Goal: Task Accomplishment & Management: Complete application form

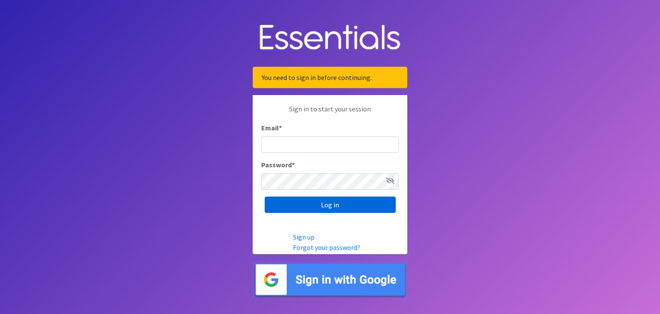
type input "[EMAIL_ADDRESS][DOMAIN_NAME]"
click at [331, 203] on input "Log in" at bounding box center [330, 204] width 131 height 16
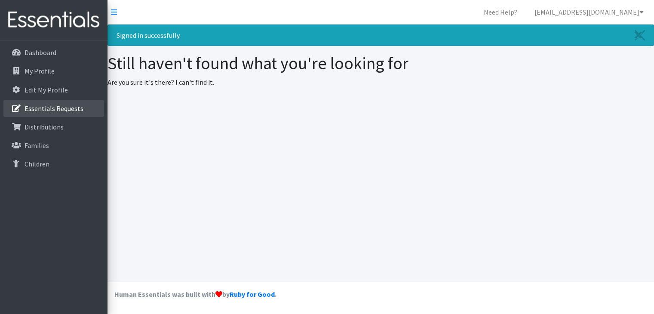
click at [46, 107] on p "Essentials Requests" at bounding box center [54, 108] width 59 height 9
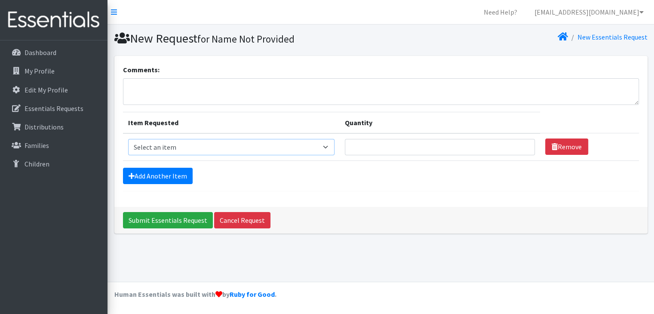
click at [328, 141] on select "Select an item Diaper (Size 2) Diaper (Size 3) Diaper (Size 4) Diaper (Size 5) …" at bounding box center [231, 147] width 206 height 16
select select "2950"
click at [128, 139] on select "Select an item Diaper (Size 2) Diaper (Size 3) Diaper (Size 4) Diaper (Size 5) …" at bounding box center [231, 147] width 206 height 16
click at [363, 145] on input "Quantity" at bounding box center [440, 147] width 190 height 16
type input "500"
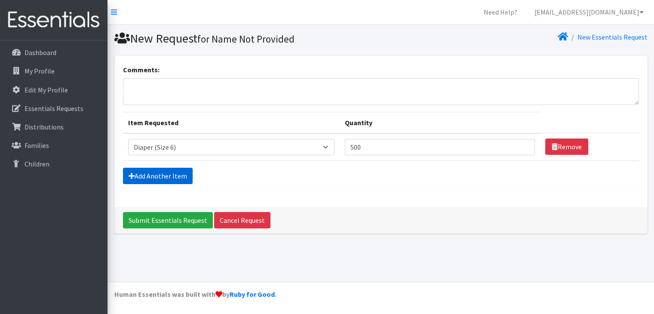
click at [162, 178] on link "Add Another Item" at bounding box center [158, 176] width 70 height 16
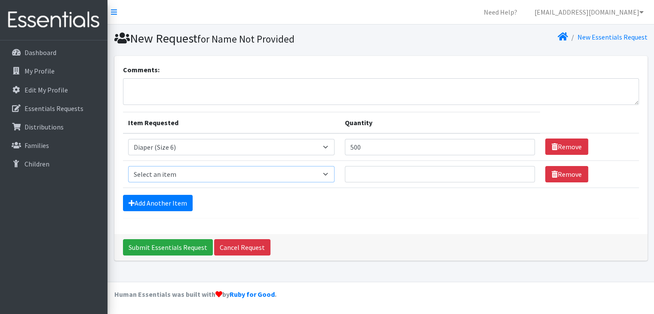
click at [328, 173] on select "Select an item Diaper (Size 2) Diaper (Size 3) Diaper (Size 4) Diaper (Size 5) …" at bounding box center [231, 174] width 206 height 16
select select "2961"
click at [128, 166] on select "Select an item Diaper (Size 2) Diaper (Size 3) Diaper (Size 4) Diaper (Size 5) …" at bounding box center [231, 174] width 206 height 16
click at [368, 169] on input "Quantity" at bounding box center [440, 174] width 190 height 16
type input "250"
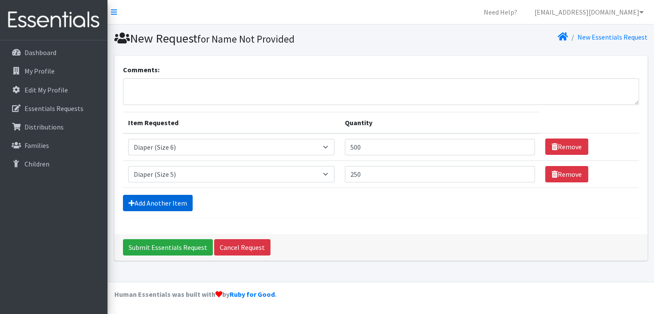
click at [164, 201] on link "Add Another Item" at bounding box center [158, 203] width 70 height 16
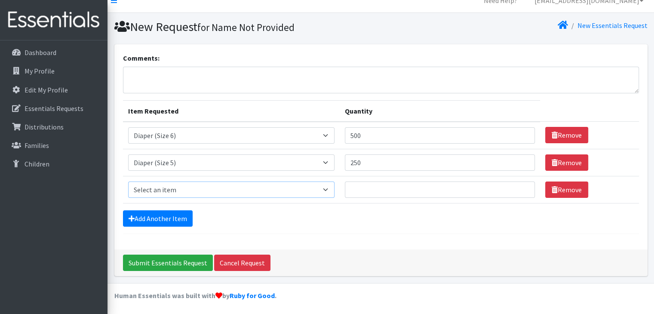
click at [328, 193] on select "Select an item Diaper (Size 2) Diaper (Size 3) Diaper (Size 4) Diaper (Size 5) …" at bounding box center [231, 189] width 206 height 16
select select "2958"
click at [128, 181] on select "Select an item Diaper (Size 2) Diaper (Size 3) Diaper (Size 4) Diaper (Size 5) …" at bounding box center [231, 189] width 206 height 16
click at [365, 191] on input "Quantity" at bounding box center [440, 189] width 190 height 16
type input "250"
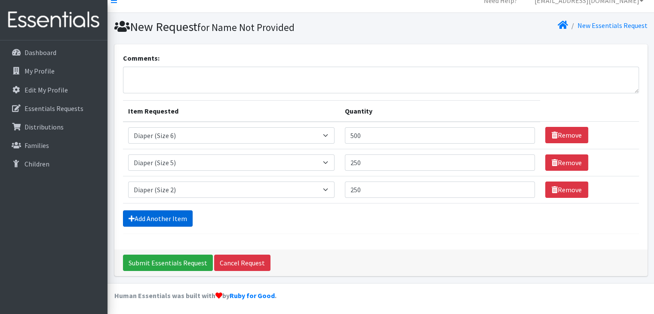
click at [156, 220] on link "Add Another Item" at bounding box center [158, 218] width 70 height 16
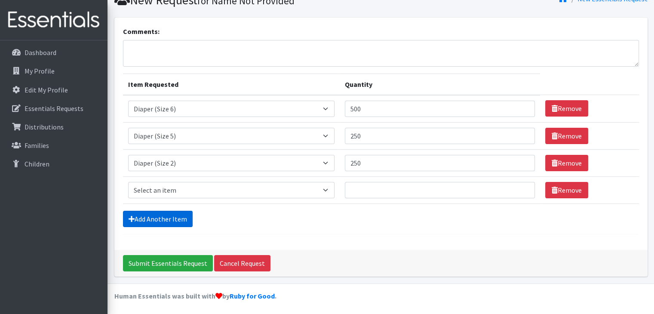
scroll to position [39, 0]
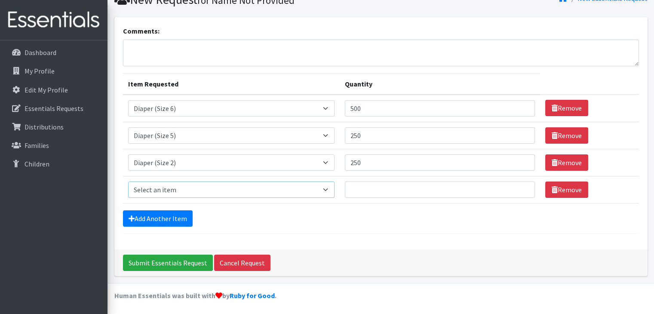
click at [327, 185] on select "Select an item Diaper (Size 2) Diaper (Size 3) Diaper (Size 4) Diaper (Size 5) …" at bounding box center [231, 189] width 206 height 16
select select "2960"
click at [128, 181] on select "Select an item Diaper (Size 2) Diaper (Size 3) Diaper (Size 4) Diaper (Size 5) …" at bounding box center [231, 189] width 206 height 16
click at [366, 184] on input "Quantity" at bounding box center [440, 189] width 190 height 16
click at [331, 162] on select "Select an item Diaper (Size 2) Diaper (Size 3) Diaper (Size 4) Diaper (Size 5) …" at bounding box center [231, 162] width 206 height 16
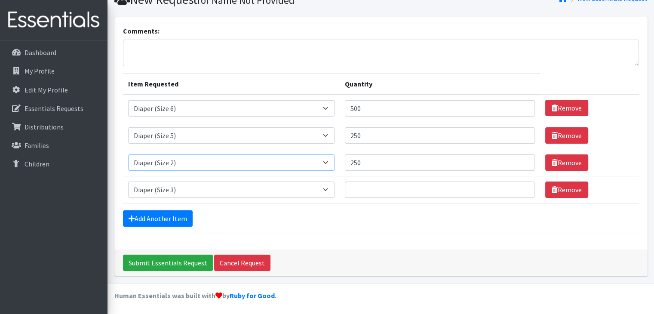
select select "2960"
click at [128, 154] on select "Select an item Diaper (Size 2) Diaper (Size 3) Diaper (Size 4) Diaper (Size 5) …" at bounding box center [231, 162] width 206 height 16
click at [332, 189] on select "Select an item Diaper (Size 2) Diaper (Size 3) Diaper (Size 4) Diaper (Size 5) …" at bounding box center [231, 189] width 206 height 16
select select "2958"
click at [128, 181] on select "Select an item Diaper (Size 2) Diaper (Size 3) Diaper (Size 4) Diaper (Size 5) …" at bounding box center [231, 189] width 206 height 16
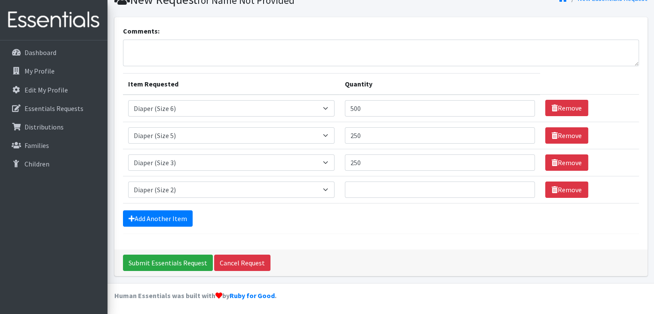
click at [361, 178] on td "Quantity" at bounding box center [440, 189] width 200 height 27
click at [358, 188] on input "Quantity" at bounding box center [440, 189] width 190 height 16
type input "250"
click at [321, 218] on div "Add Another Item" at bounding box center [381, 218] width 516 height 16
click at [153, 50] on textarea "Comments:" at bounding box center [381, 53] width 516 height 27
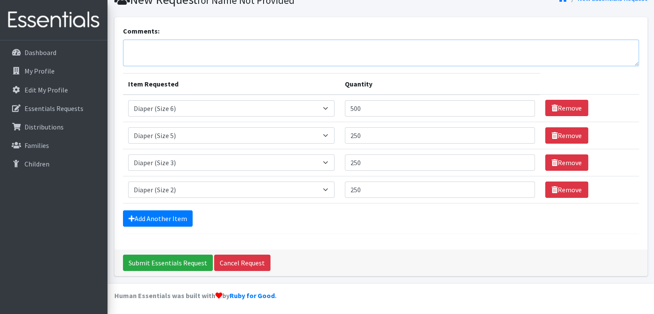
click at [150, 51] on textarea "Comments:" at bounding box center [381, 53] width 516 height 27
click at [242, 49] on textarea "For pick-up by Nicky McKenzie, Thursday September 25." at bounding box center [381, 53] width 516 height 27
click at [244, 49] on textarea "For pick-up by Nicky McKenzie, Thursday September 25." at bounding box center [381, 53] width 516 height 27
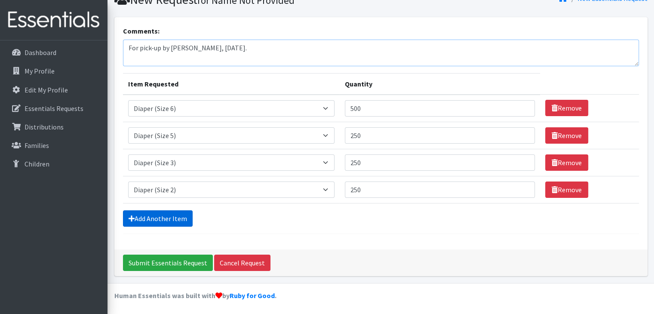
type textarea "For pick-up by [PERSON_NAME], [DATE]."
click at [175, 217] on link "Add Another Item" at bounding box center [158, 218] width 70 height 16
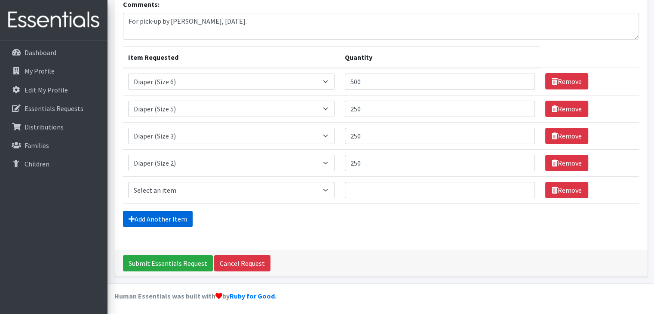
scroll to position [65, 0]
click at [330, 190] on select "Select an item Diaper (Size 2) Diaper (Size 3) Diaper (Size 4) Diaper (Size 5) …" at bounding box center [231, 190] width 206 height 16
select select "2930"
click at [128, 182] on select "Select an item Diaper (Size 2) Diaper (Size 3) Diaper (Size 4) Diaper (Size 5) …" at bounding box center [231, 190] width 206 height 16
click at [323, 135] on select "Select an item Diaper (Size 2) Diaper (Size 3) Diaper (Size 4) Diaper (Size 5) …" at bounding box center [231, 136] width 206 height 16
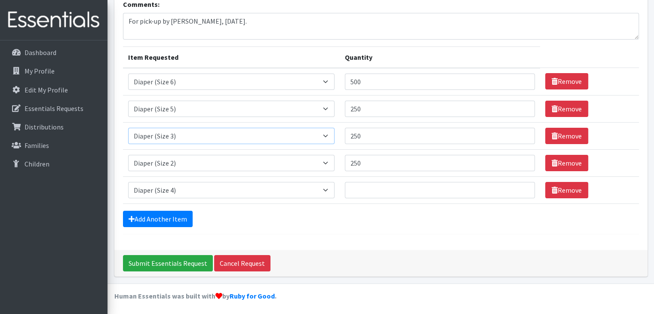
select select "2930"
click at [128, 128] on select "Select an item Diaper (Size 2) Diaper (Size 3) Diaper (Size 4) Diaper (Size 5) …" at bounding box center [231, 136] width 206 height 16
click at [332, 158] on select "Select an item Diaper (Size 2) Diaper (Size 3) Diaper (Size 4) Diaper (Size 5) …" at bounding box center [231, 163] width 206 height 16
select select "2960"
click at [128, 155] on select "Select an item Diaper (Size 2) Diaper (Size 3) Diaper (Size 4) Diaper (Size 5) …" at bounding box center [231, 163] width 206 height 16
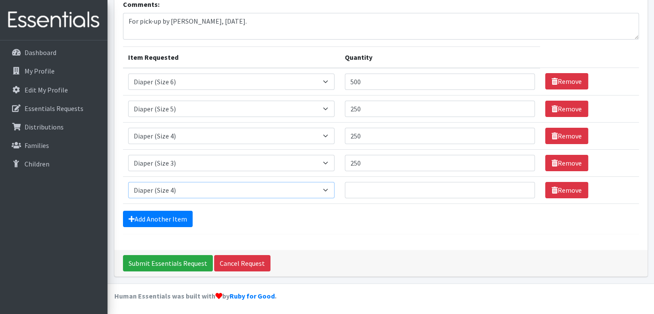
click at [332, 193] on select "Select an item Diaper (Size 2) Diaper (Size 3) Diaper (Size 4) Diaper (Size 5) …" at bounding box center [231, 190] width 206 height 16
select select "2958"
click at [128, 182] on select "Select an item Diaper (Size 2) Diaper (Size 3) Diaper (Size 4) Diaper (Size 5) …" at bounding box center [231, 190] width 206 height 16
click at [356, 188] on input "Quantity" at bounding box center [440, 190] width 190 height 16
type input "250"
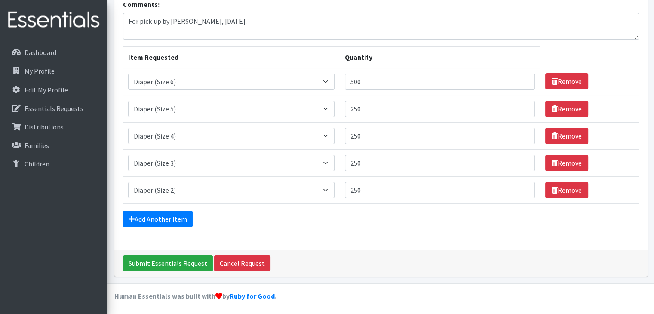
click at [365, 225] on div "Add Another Item" at bounding box center [381, 219] width 516 height 16
click at [159, 263] on input "Submit Essentials Request" at bounding box center [168, 263] width 90 height 16
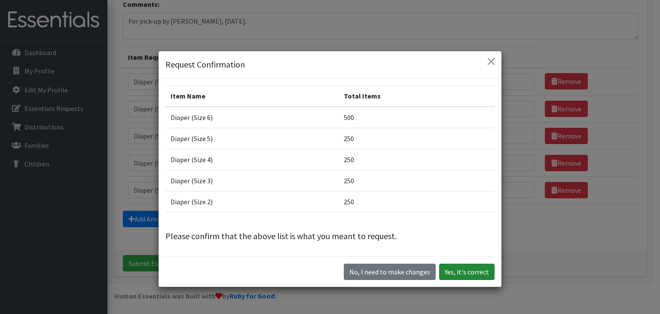
click at [461, 268] on button "Yes, it's correct" at bounding box center [466, 272] width 55 height 16
